Goal: Information Seeking & Learning: Learn about a topic

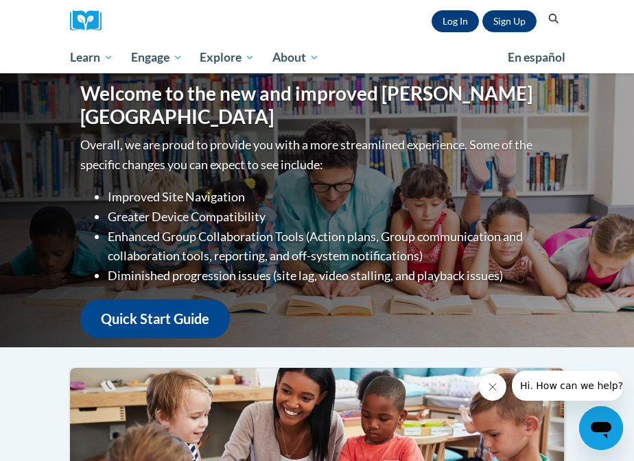
click at [466, 18] on link "Log In" at bounding box center [454, 21] width 47 height 22
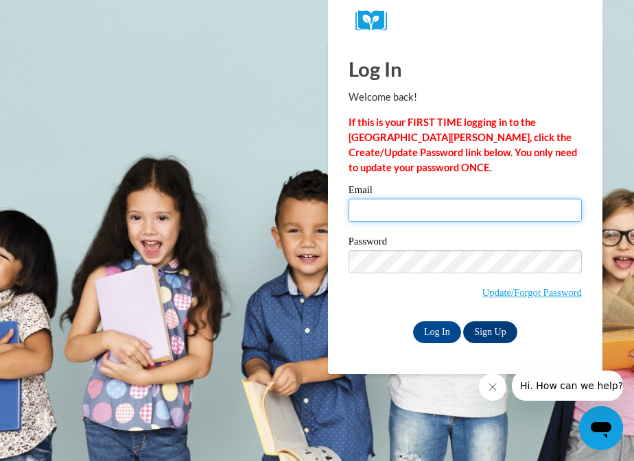
type input "andrea.lara3@icloud.com"
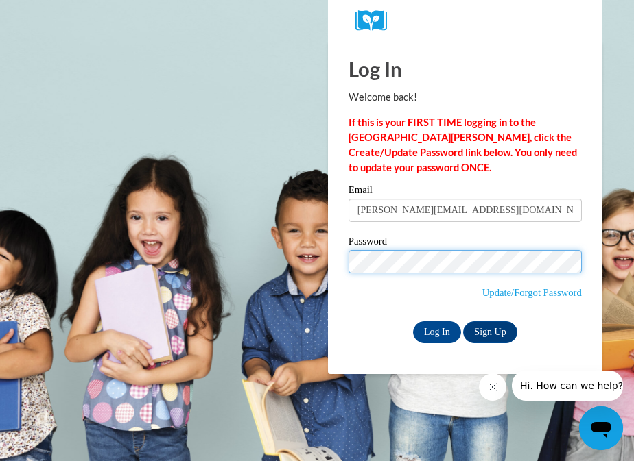
click at [435, 330] on input "Log In" at bounding box center [437, 333] width 48 height 22
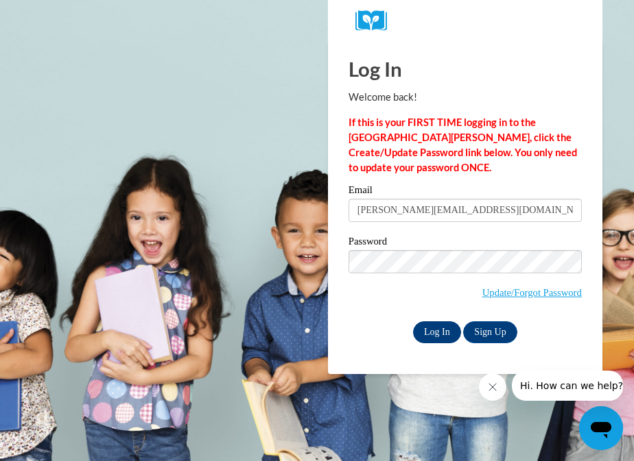
click at [436, 329] on input "Log In" at bounding box center [437, 333] width 48 height 22
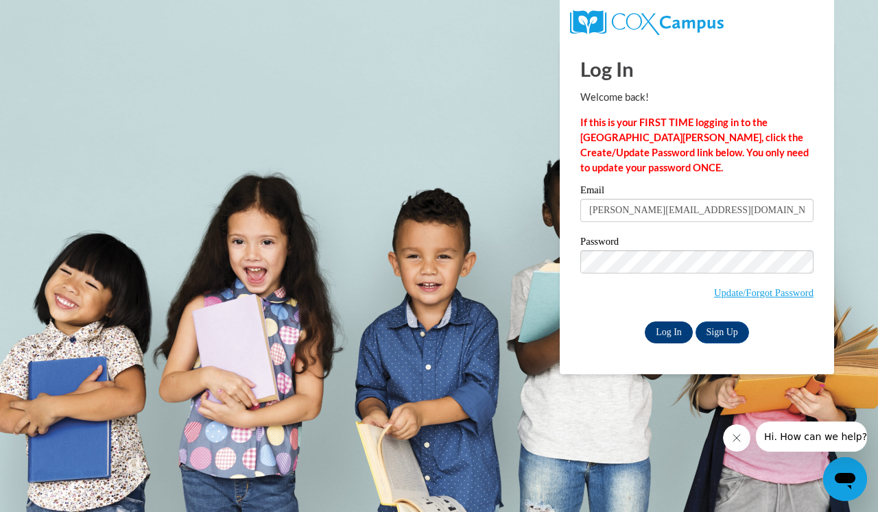
click at [633, 328] on input "Log In" at bounding box center [669, 333] width 48 height 22
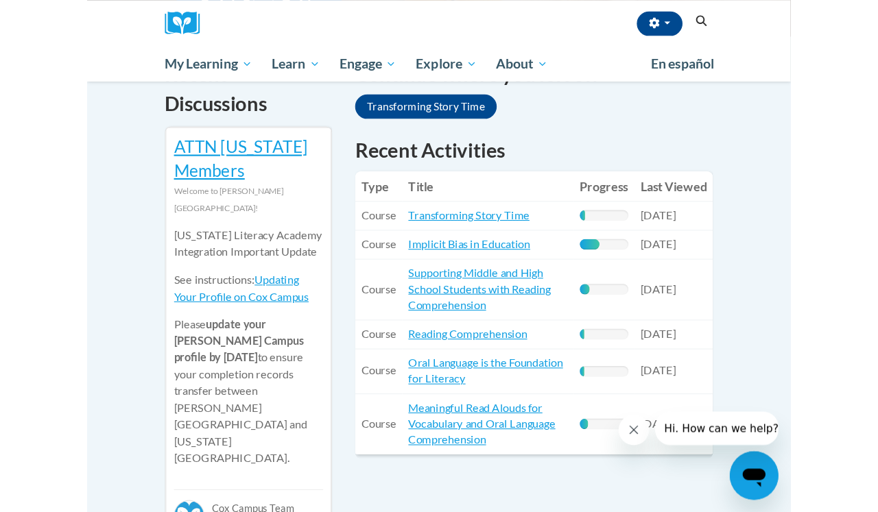
scroll to position [485, 0]
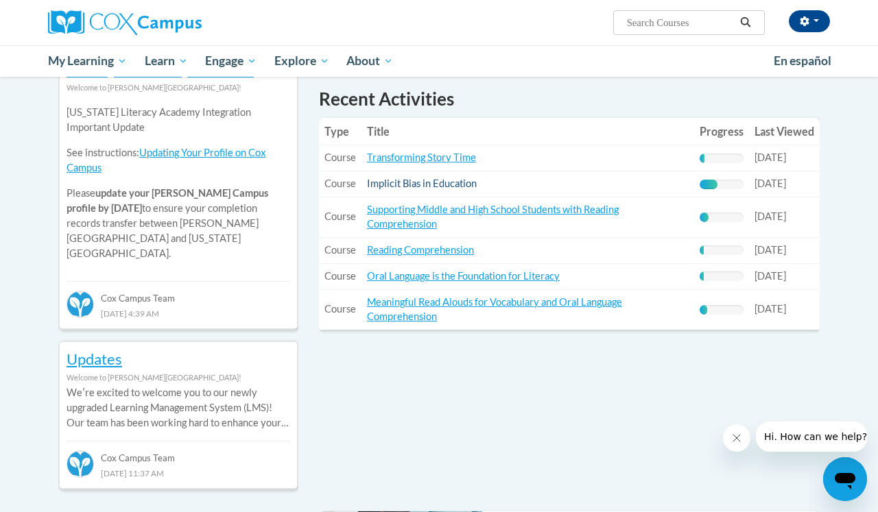
click at [449, 180] on link "Implicit Bias in Education" at bounding box center [422, 184] width 110 height 12
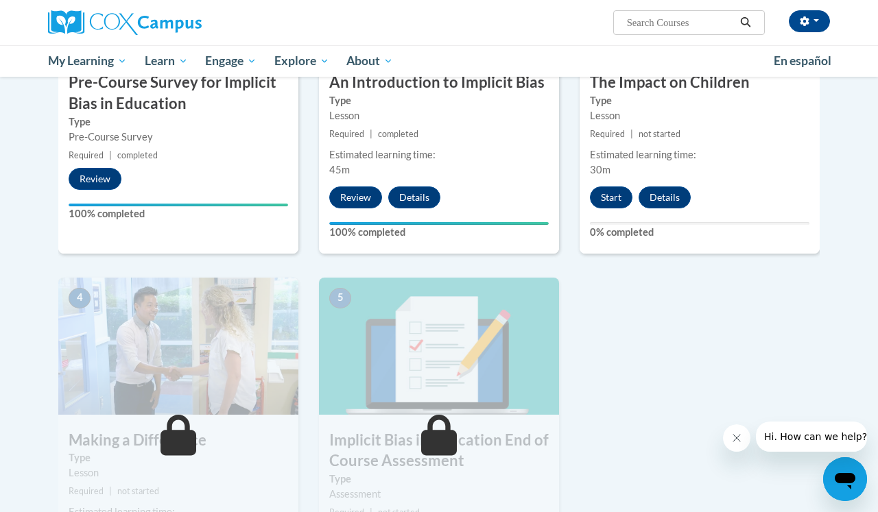
scroll to position [442, 0]
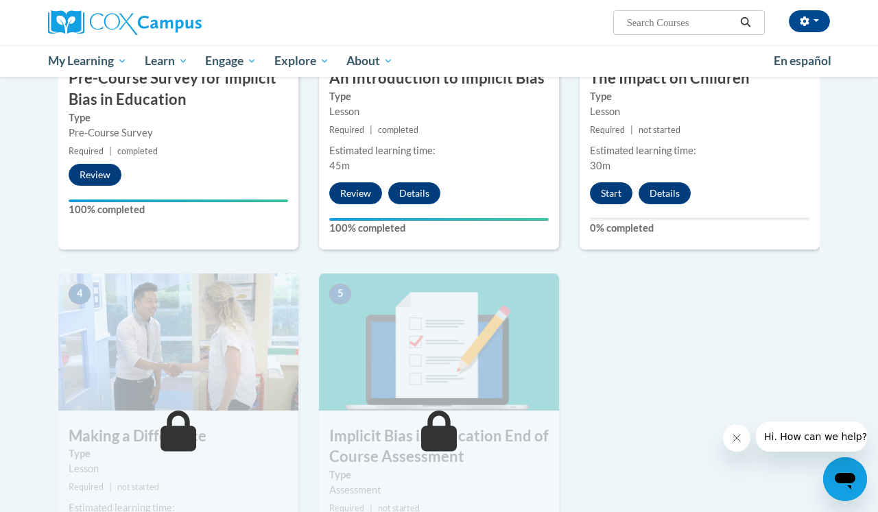
click at [614, 195] on button "Start" at bounding box center [611, 193] width 43 height 22
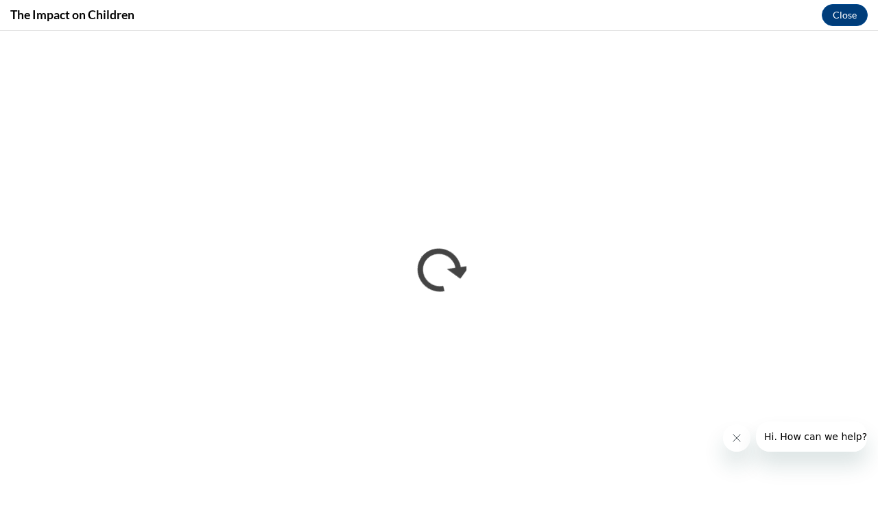
scroll to position [0, 0]
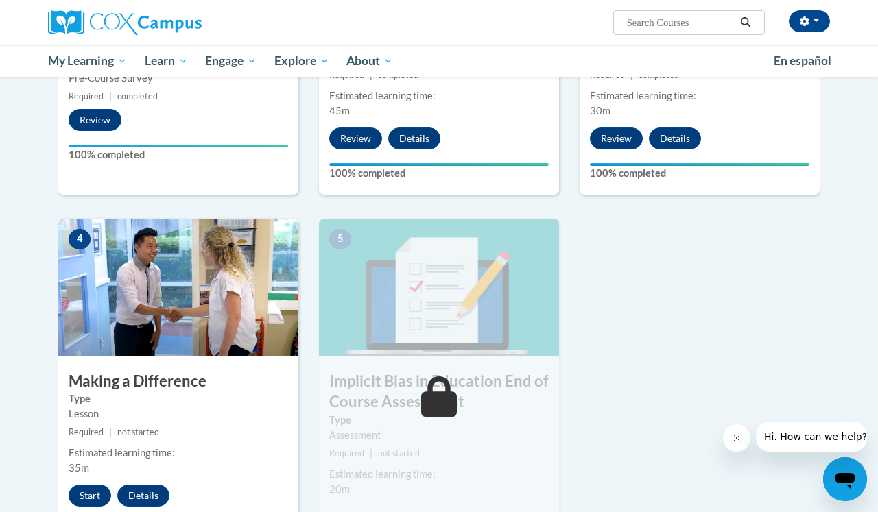
scroll to position [507, 0]
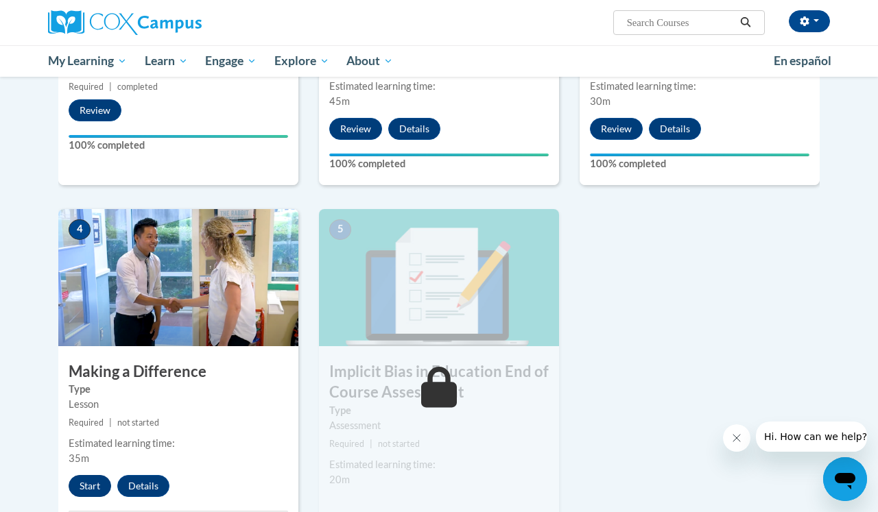
click at [91, 486] on button "Start" at bounding box center [90, 486] width 43 height 22
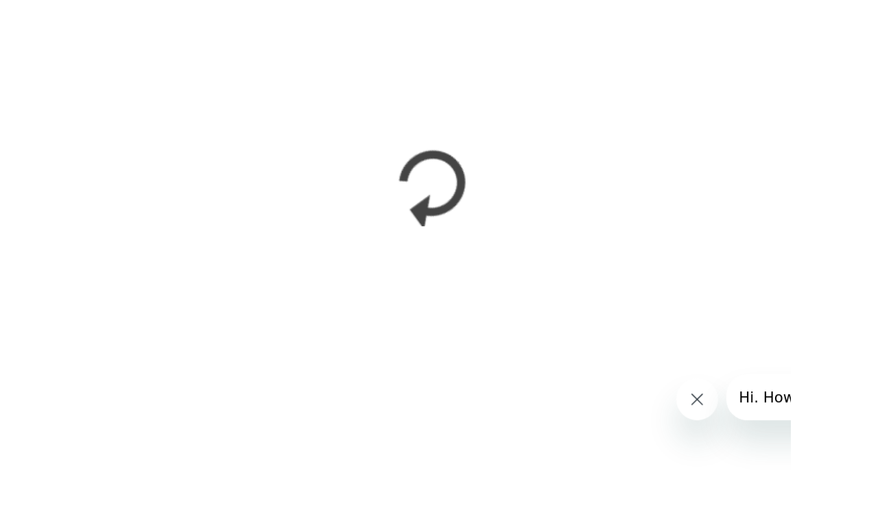
scroll to position [470, 0]
